Goal: Check status: Check status

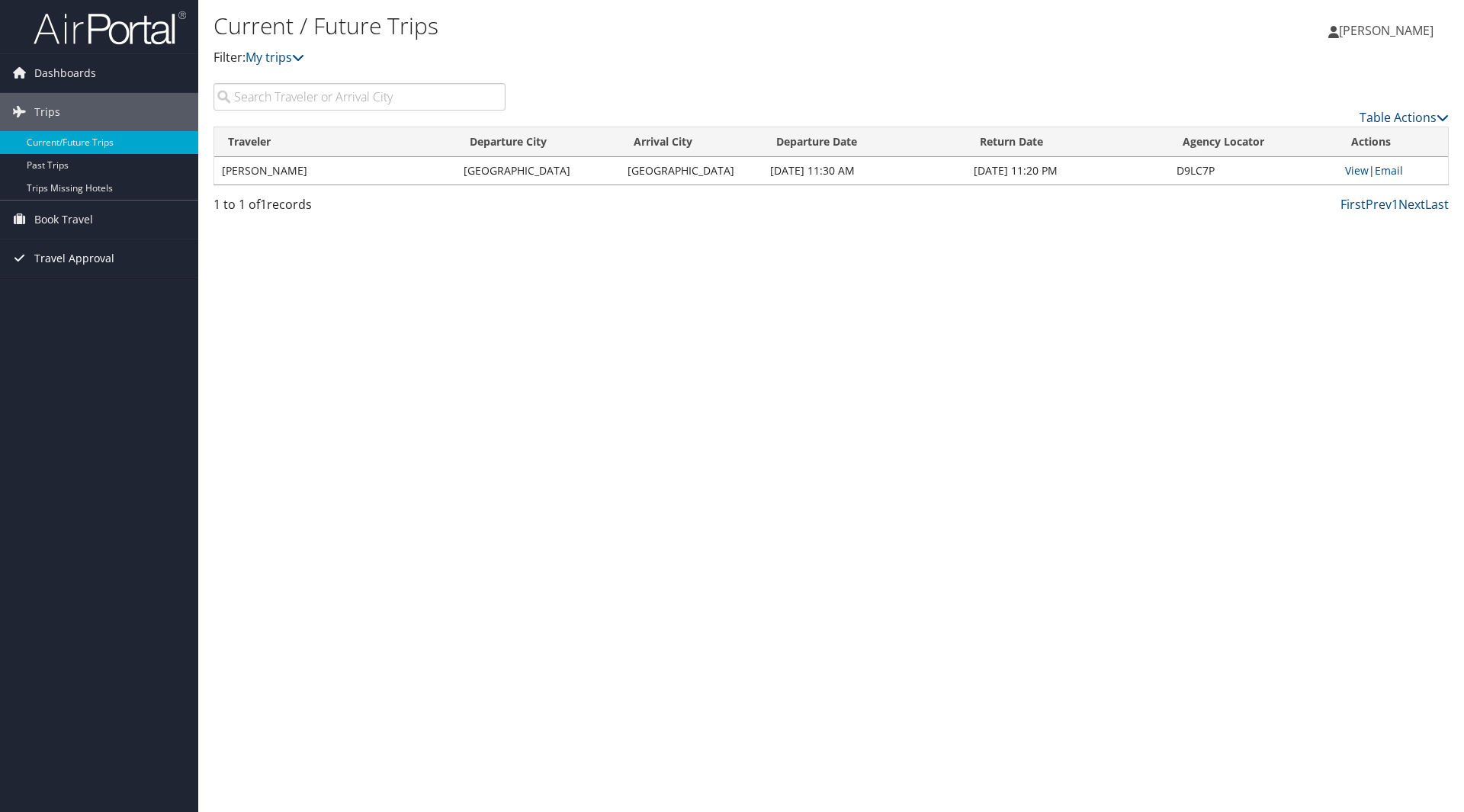
click at [63, 256] on span "Travel Approval" at bounding box center [73, 258] width 80 height 38
click at [63, 291] on link "Pending Trip Approvals" at bounding box center [99, 288] width 198 height 23
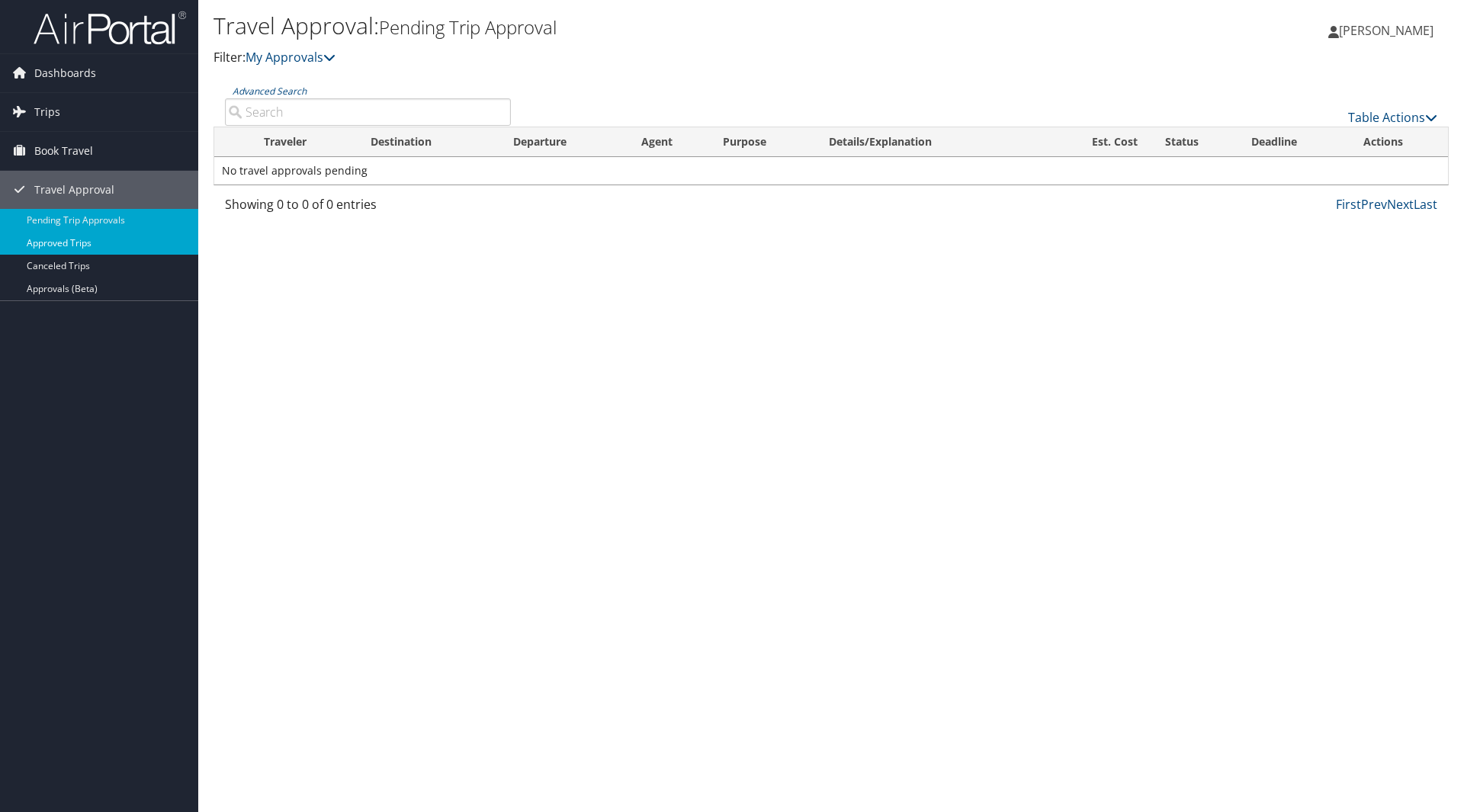
click at [65, 246] on link "Approved Trips" at bounding box center [99, 242] width 198 height 23
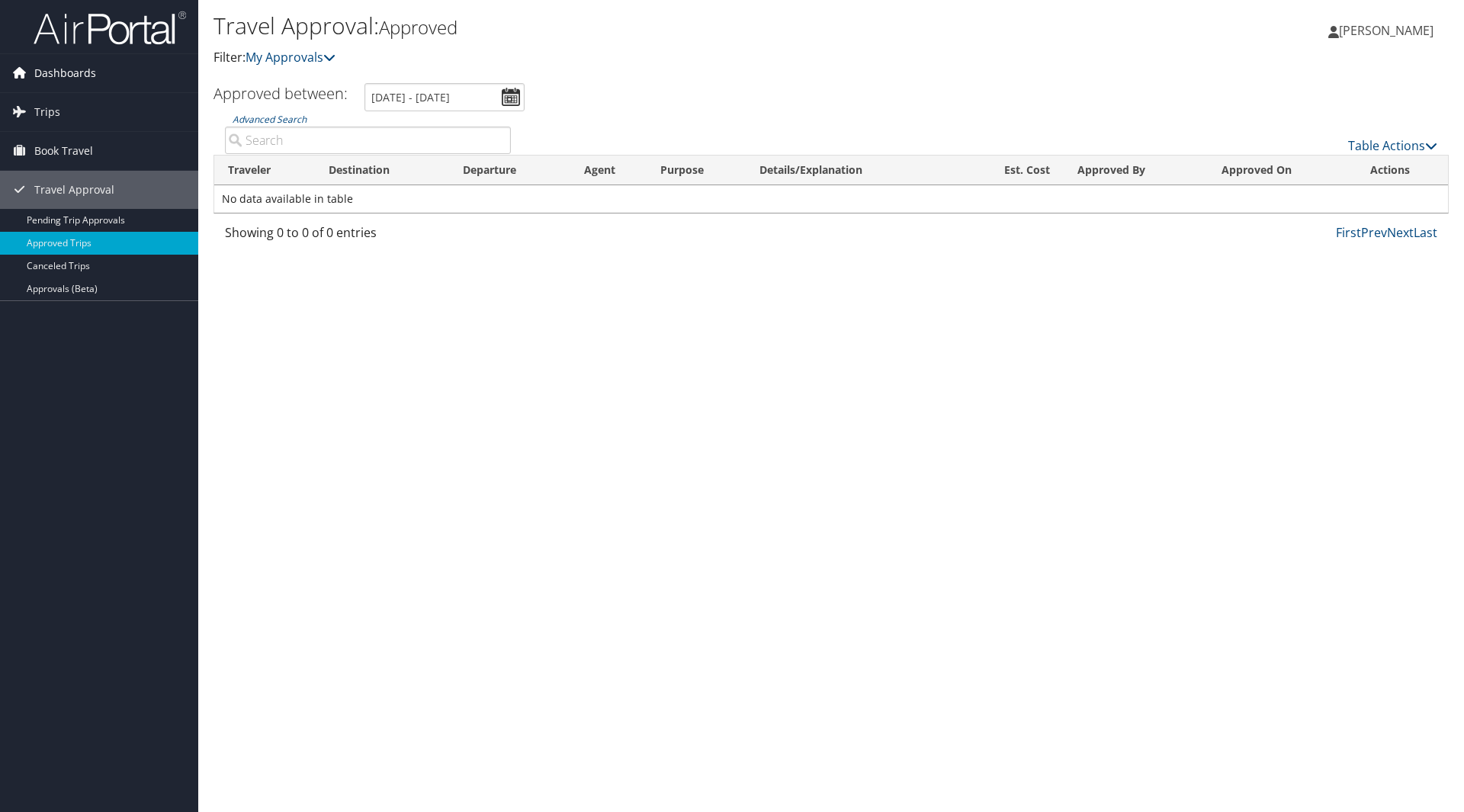
click at [62, 69] on span "Dashboards" at bounding box center [65, 73] width 62 height 38
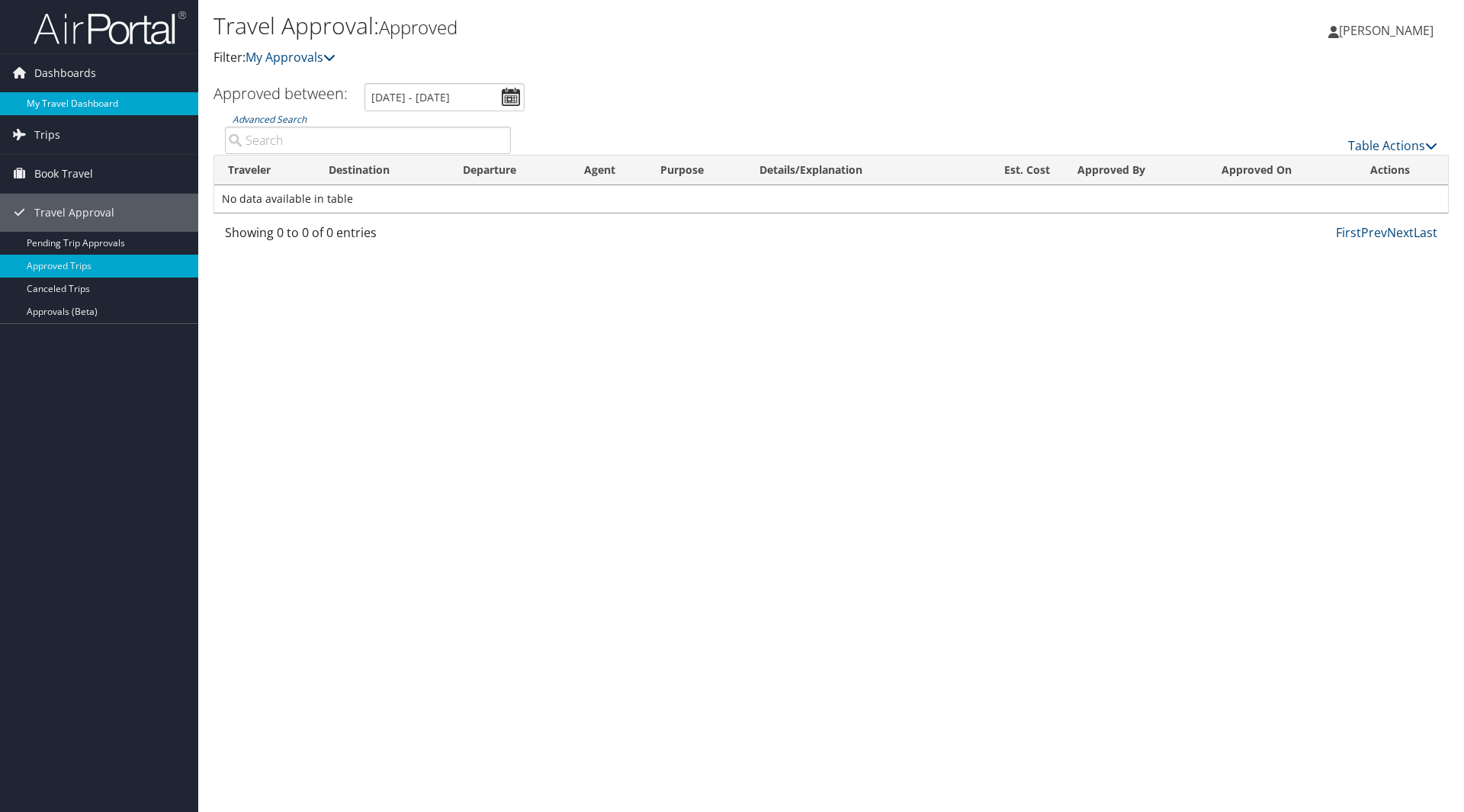
click at [69, 101] on link "My Travel Dashboard" at bounding box center [99, 103] width 198 height 23
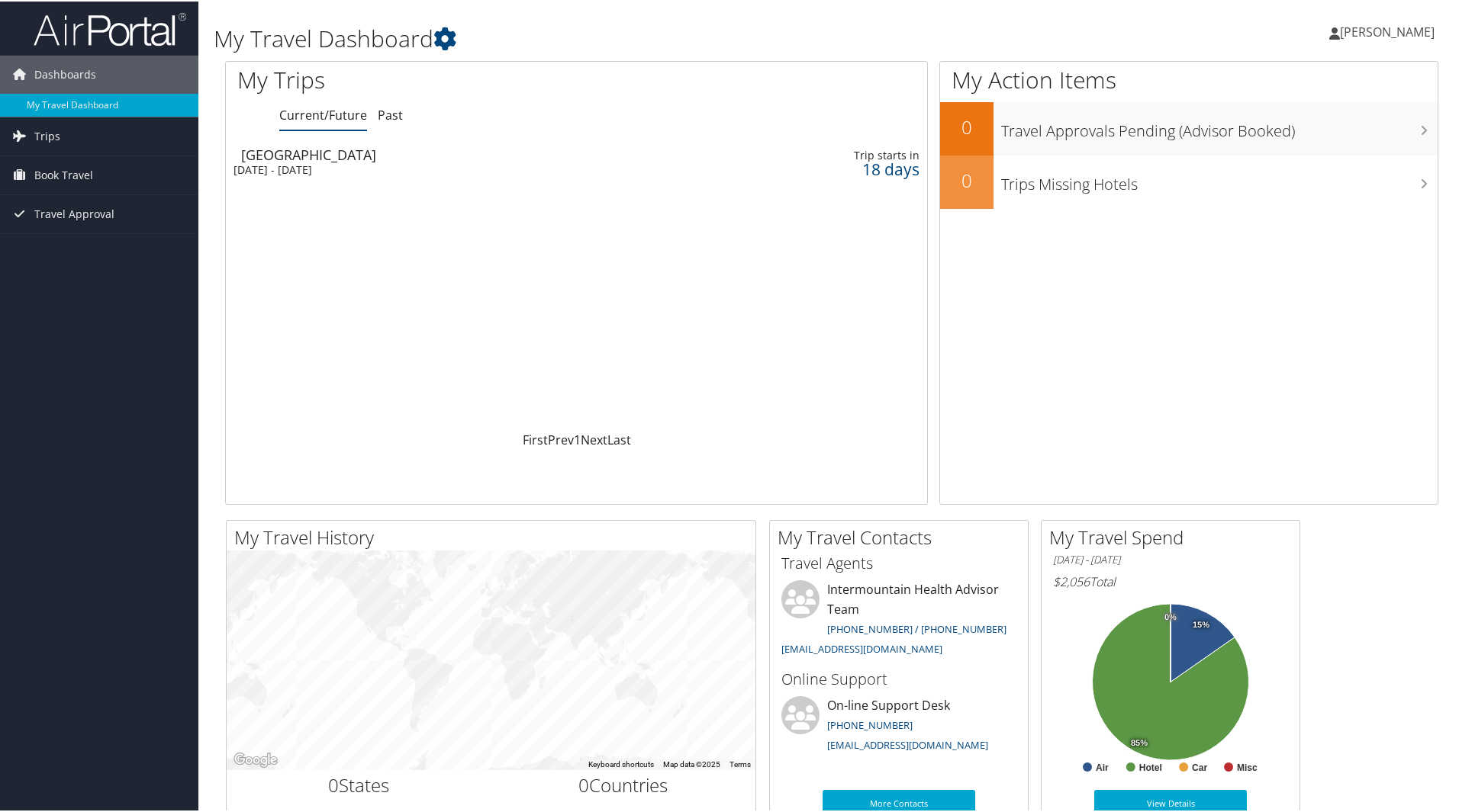
click at [288, 169] on div "Mon 22 Sep 2025 - Fri 26 Sep 2025" at bounding box center [452, 168] width 438 height 13
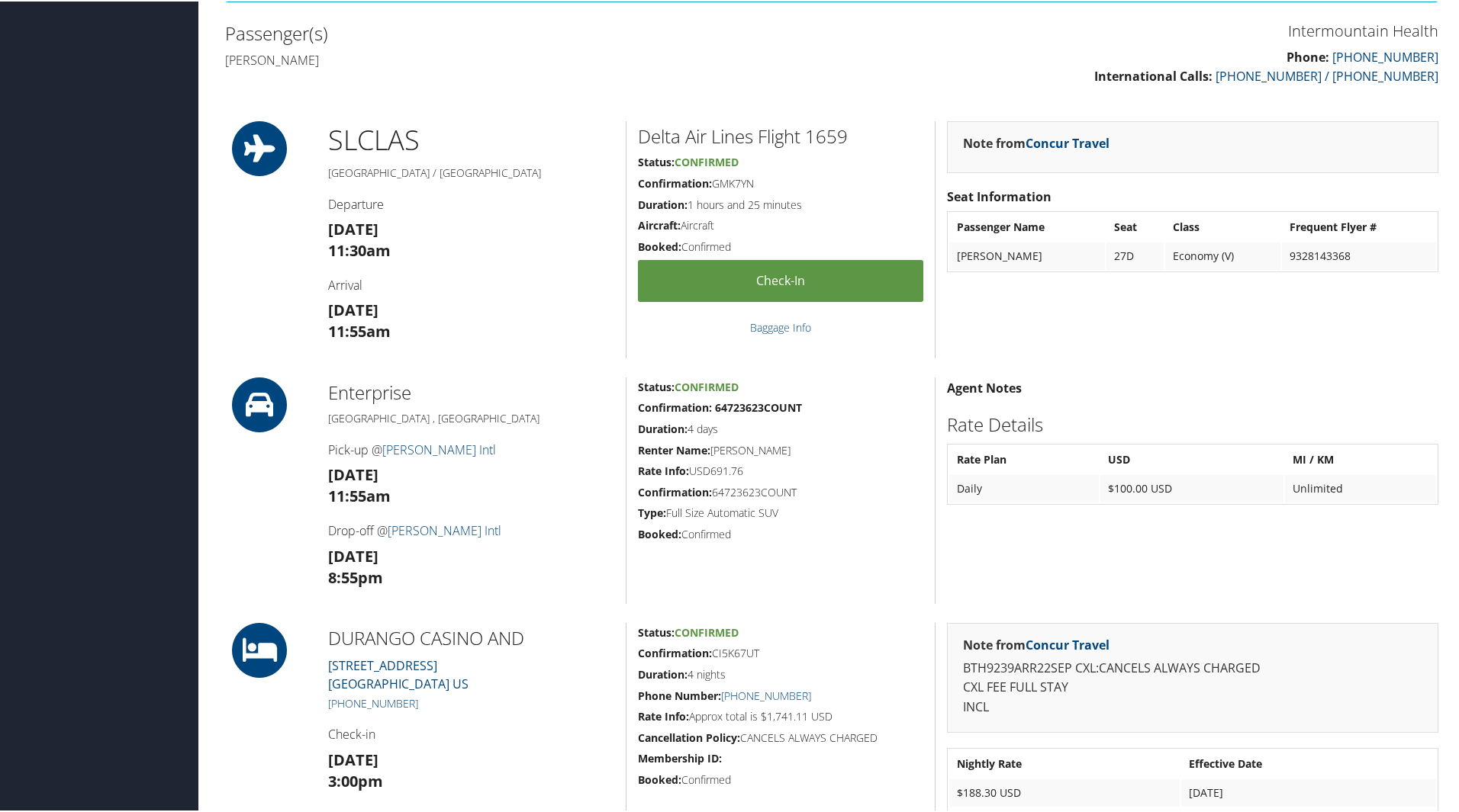
scroll to position [534, 0]
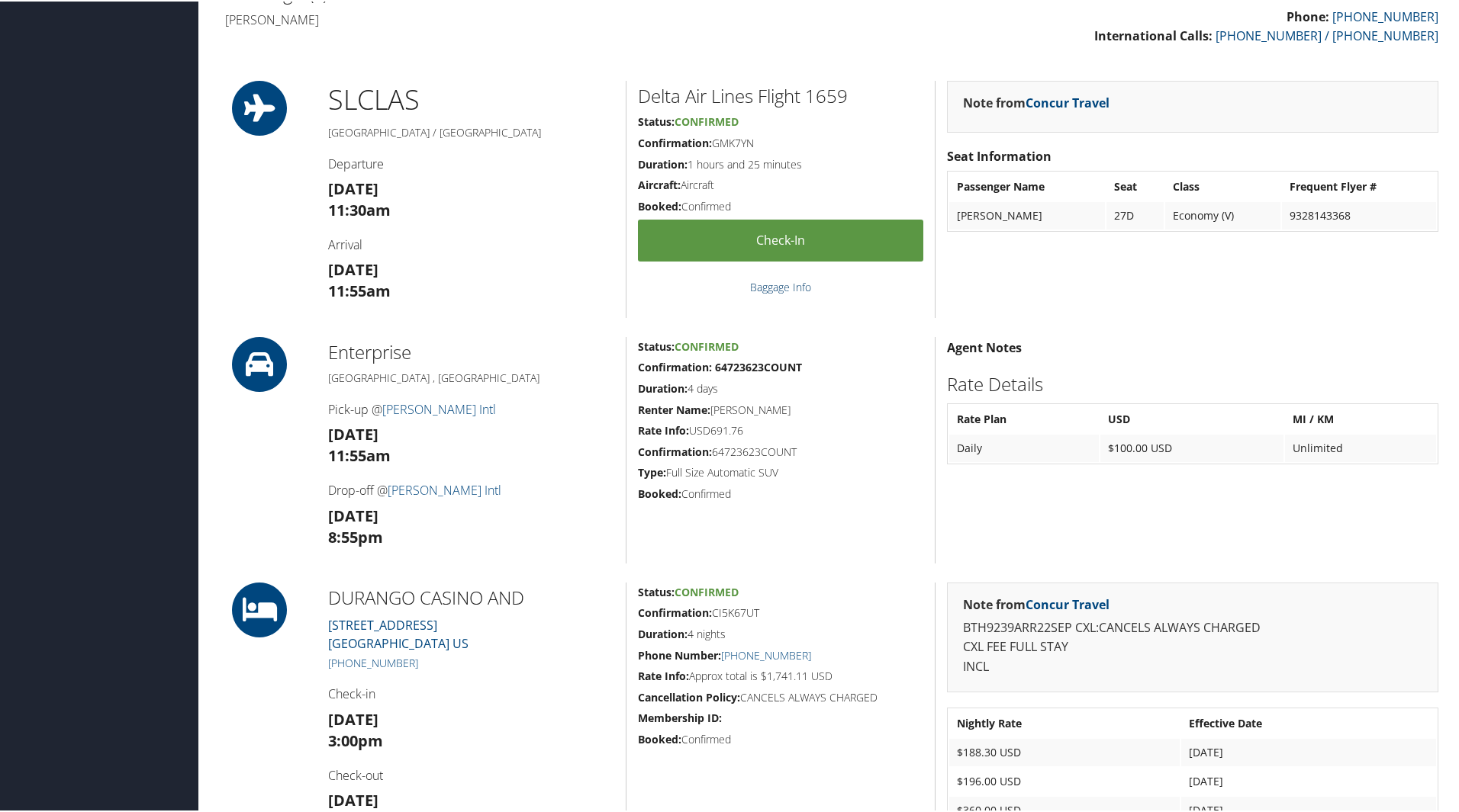
click at [761, 291] on link "Baggage Info" at bounding box center [780, 285] width 61 height 14
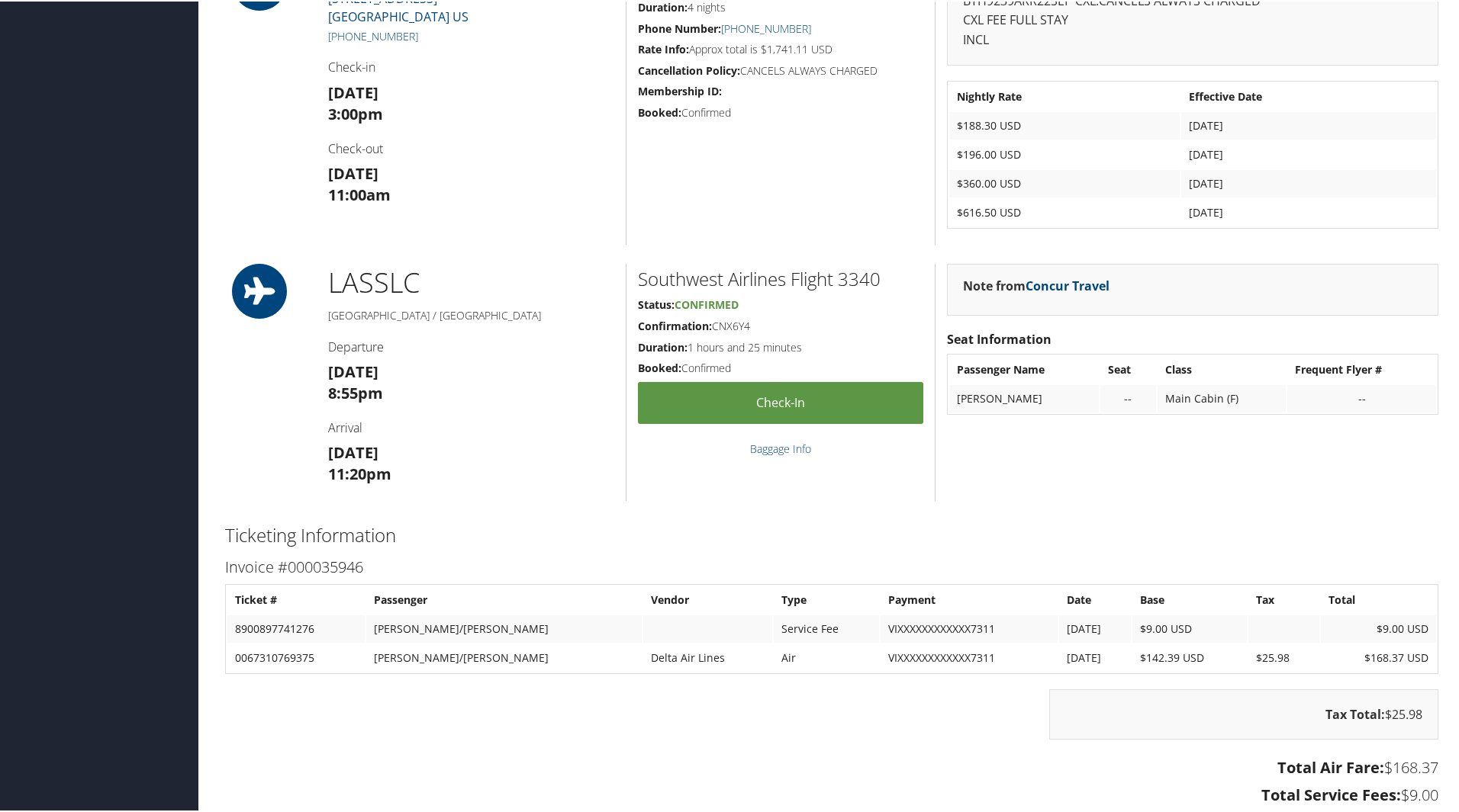
scroll to position [1220, 0]
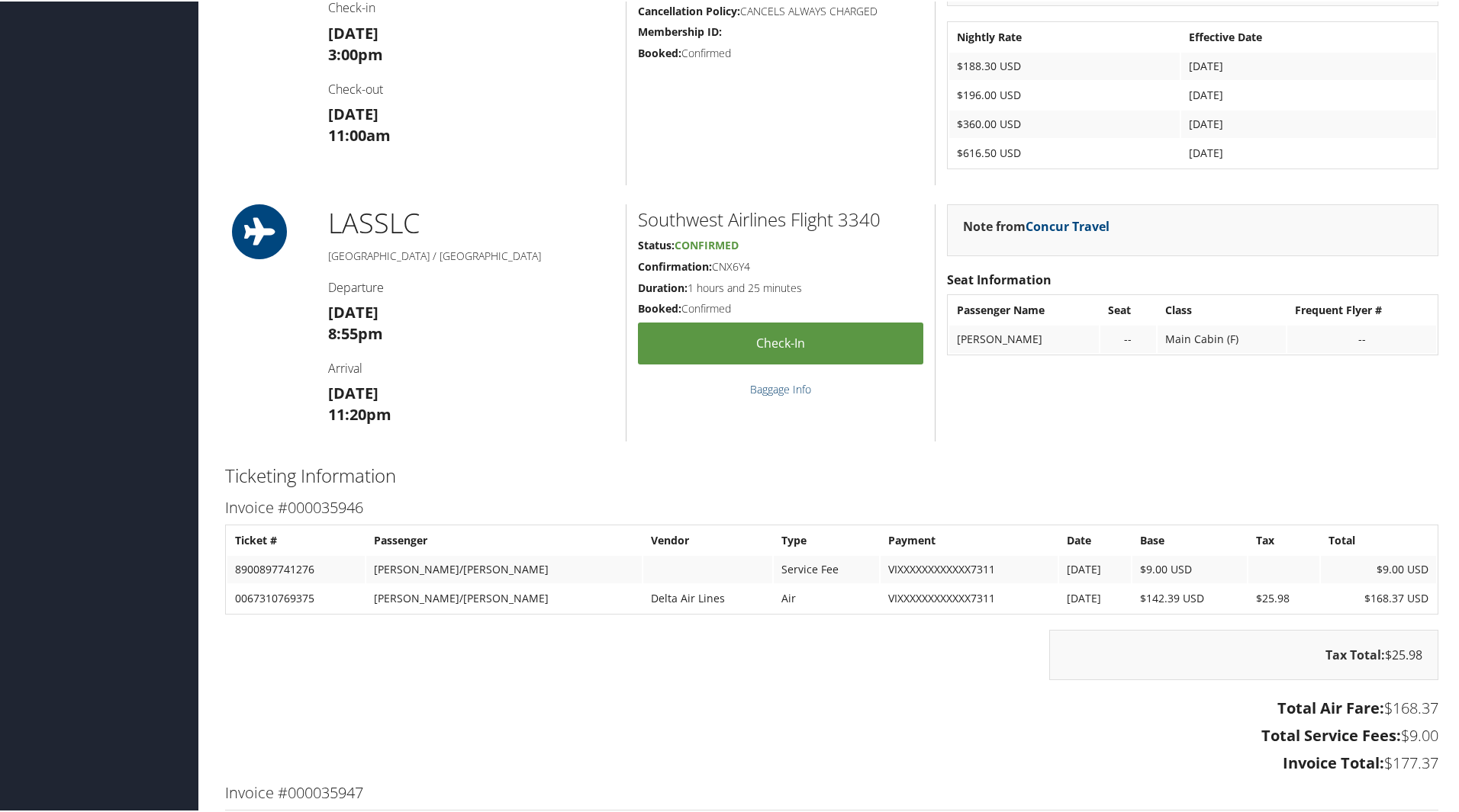
click at [767, 393] on link "Baggage Info" at bounding box center [780, 388] width 61 height 14
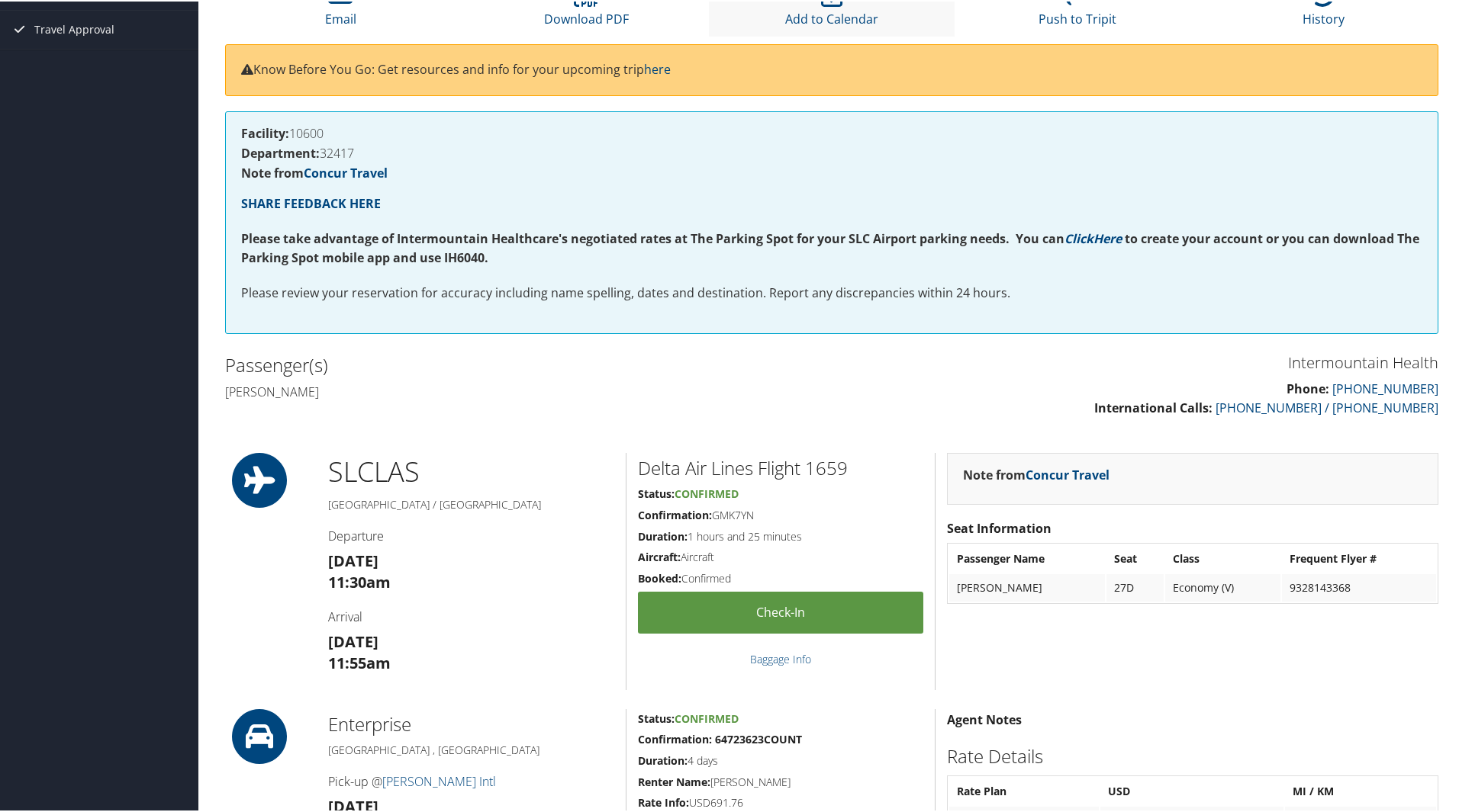
scroll to position [0, 0]
